Goal: Book appointment/travel/reservation

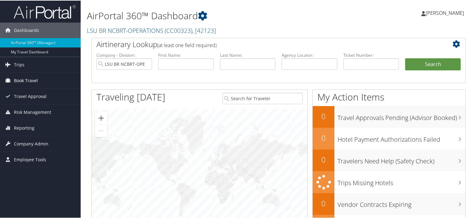
click at [20, 78] on span "Book Travel" at bounding box center [26, 80] width 24 height 16
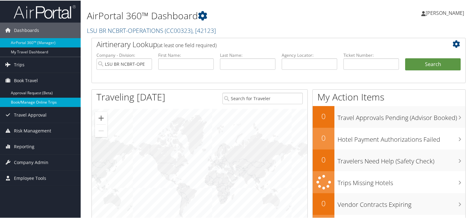
click at [25, 104] on link "Book/Manage Online Trips" at bounding box center [40, 101] width 81 height 9
